Goal: Check status: Check status

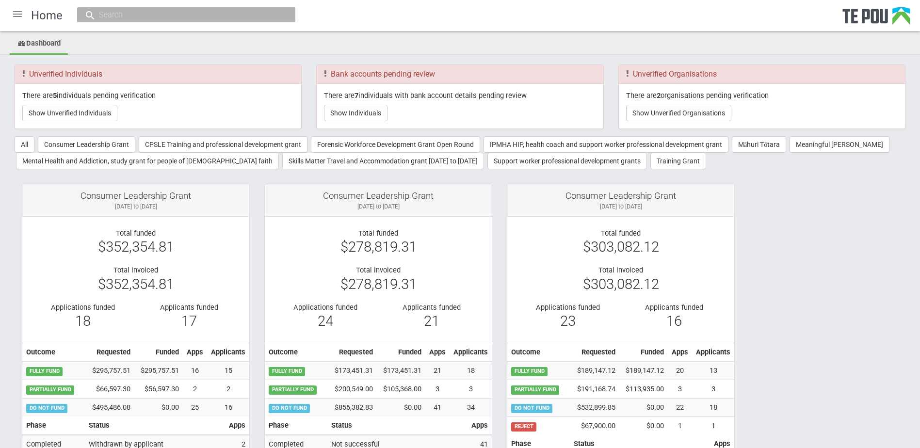
click at [122, 13] on input "text" at bounding box center [181, 15] width 171 height 10
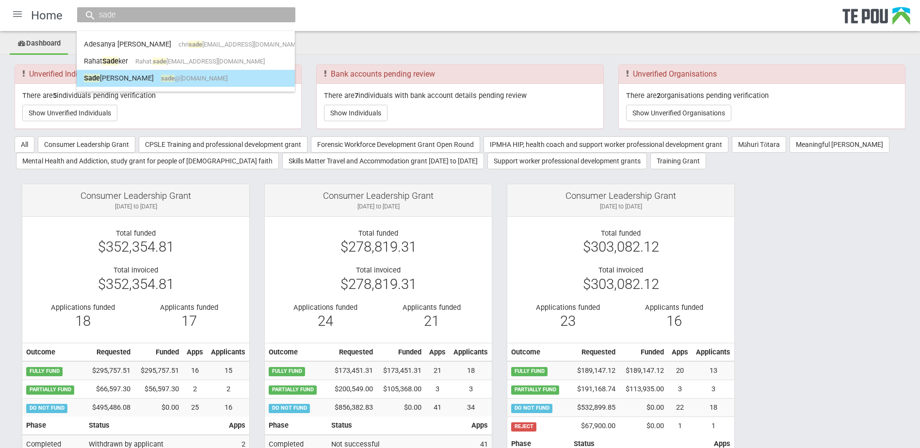
type input "sade"
click at [125, 78] on link "Sade Mai Maketoni sade @aratakimin.co.nz" at bounding box center [186, 78] width 204 height 15
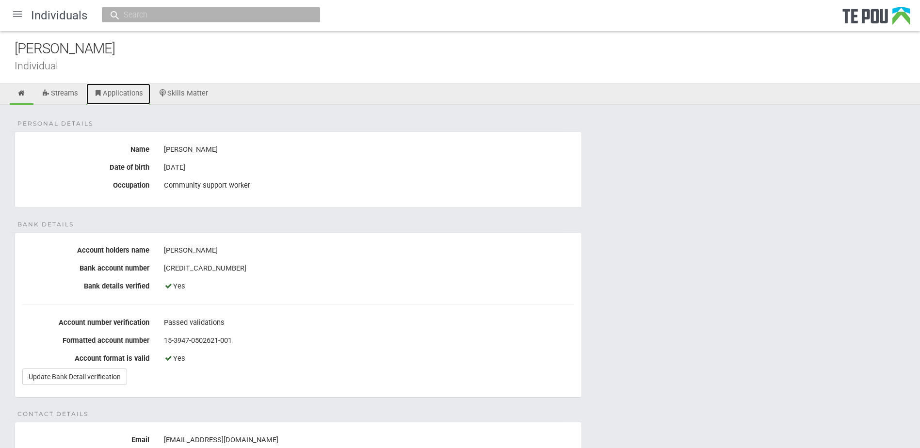
click at [123, 96] on link "Applications" at bounding box center [118, 93] width 64 height 21
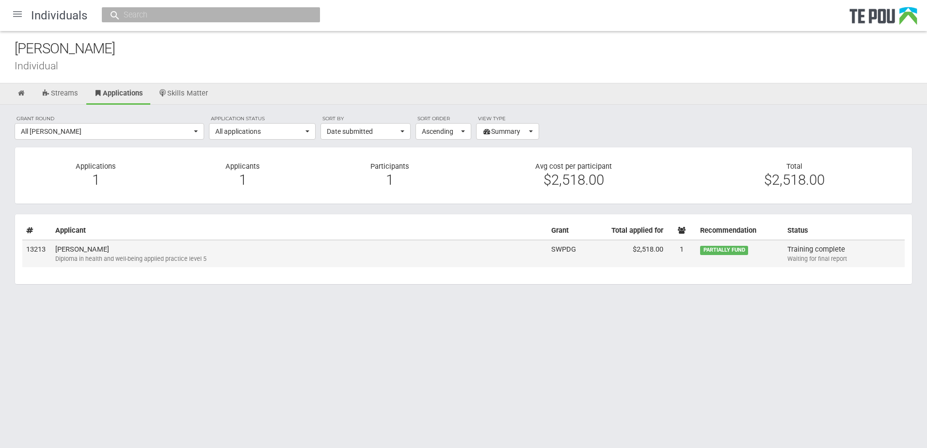
click at [179, 247] on td "Sade Mai Maketoni Diploma in health and well-being applied practice level 5" at bounding box center [299, 253] width 496 height 27
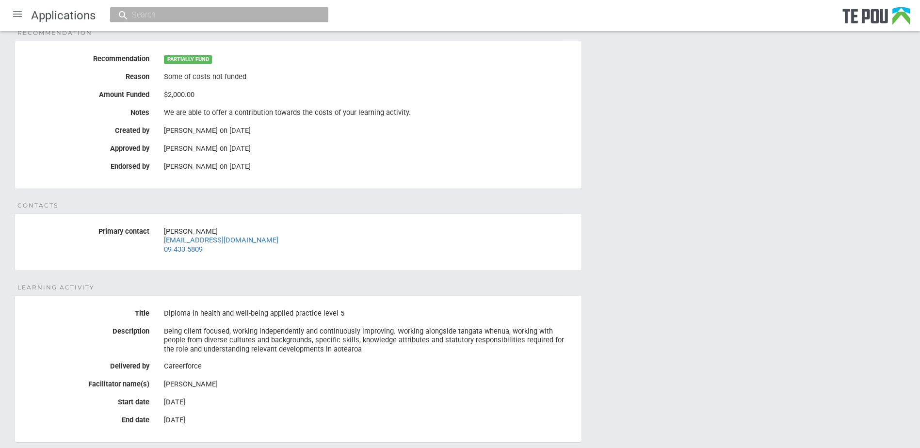
scroll to position [324, 0]
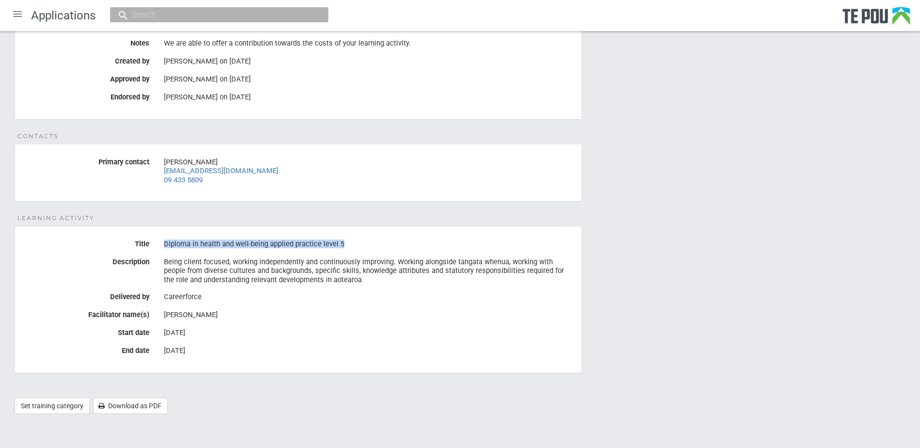
drag, startPoint x: 163, startPoint y: 245, endPoint x: 340, endPoint y: 245, distance: 177.0
click at [340, 245] on div "Diploma in health and well-being applied practice level 5" at bounding box center [369, 244] width 425 height 16
copy div "Diploma in health and well-being applied practice level 5"
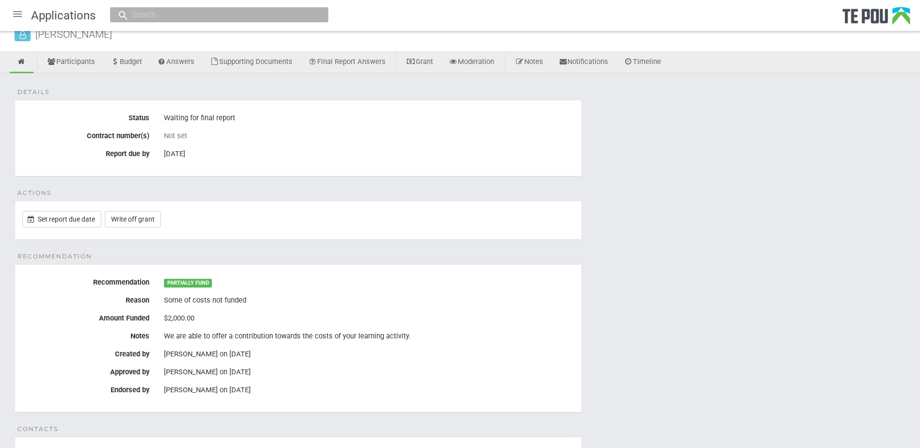
scroll to position [48, 0]
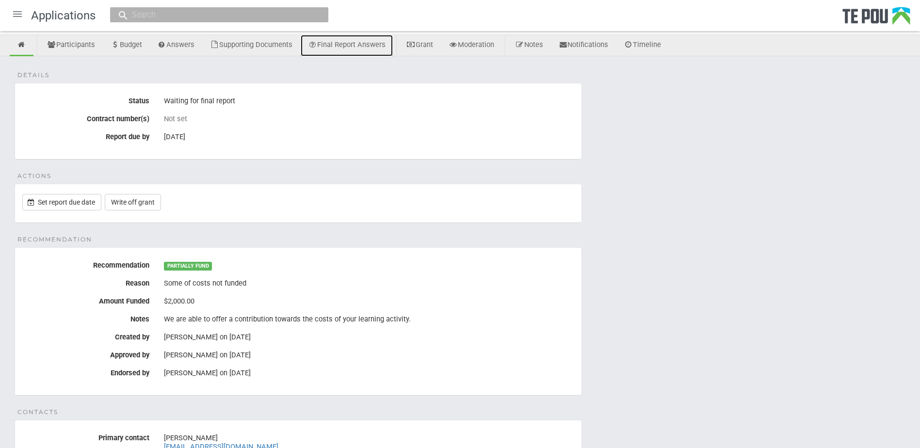
click at [345, 46] on link "Final Report Answers" at bounding box center [347, 45] width 92 height 21
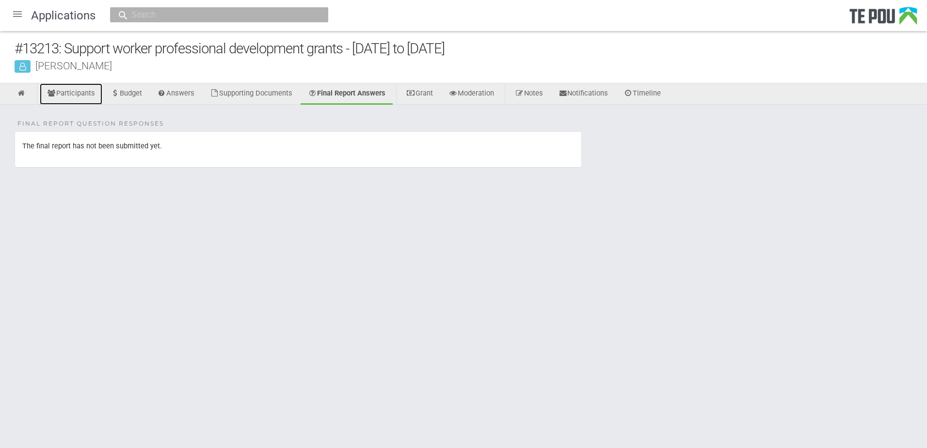
click at [63, 95] on link "Participants" at bounding box center [71, 93] width 63 height 21
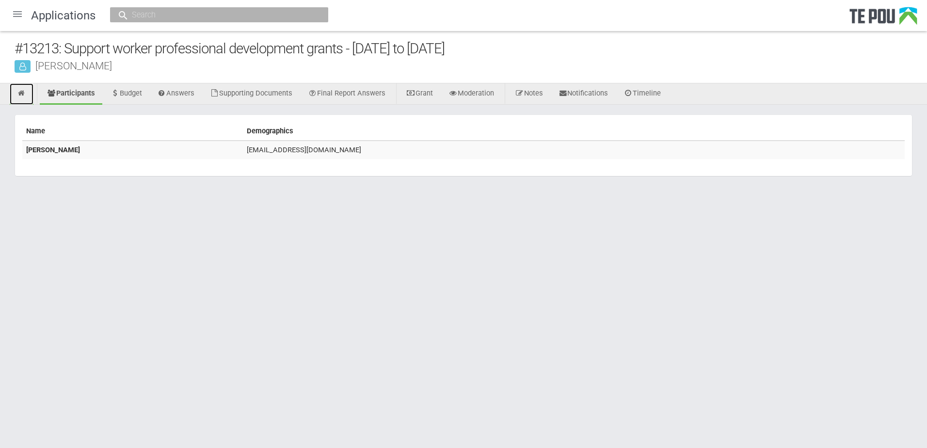
click at [14, 93] on link at bounding box center [22, 93] width 24 height 21
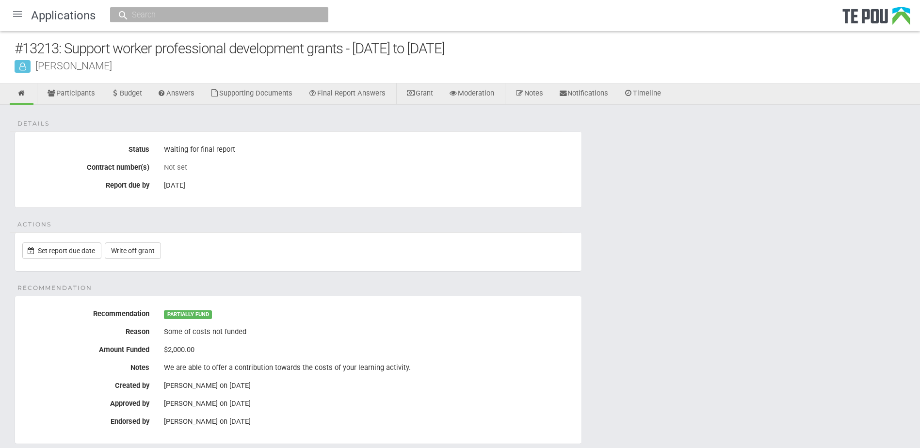
click at [17, 12] on div at bounding box center [17, 13] width 23 height 23
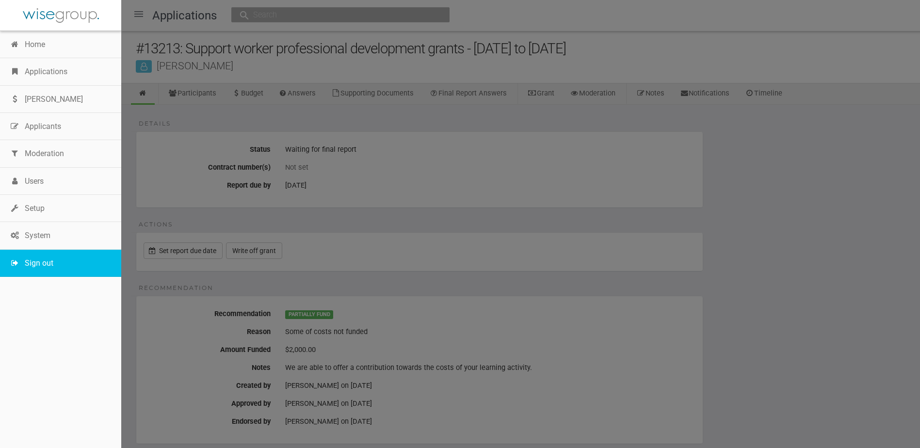
click at [48, 264] on link "Sign out" at bounding box center [60, 263] width 121 height 27
